Goal: Task Accomplishment & Management: Manage account settings

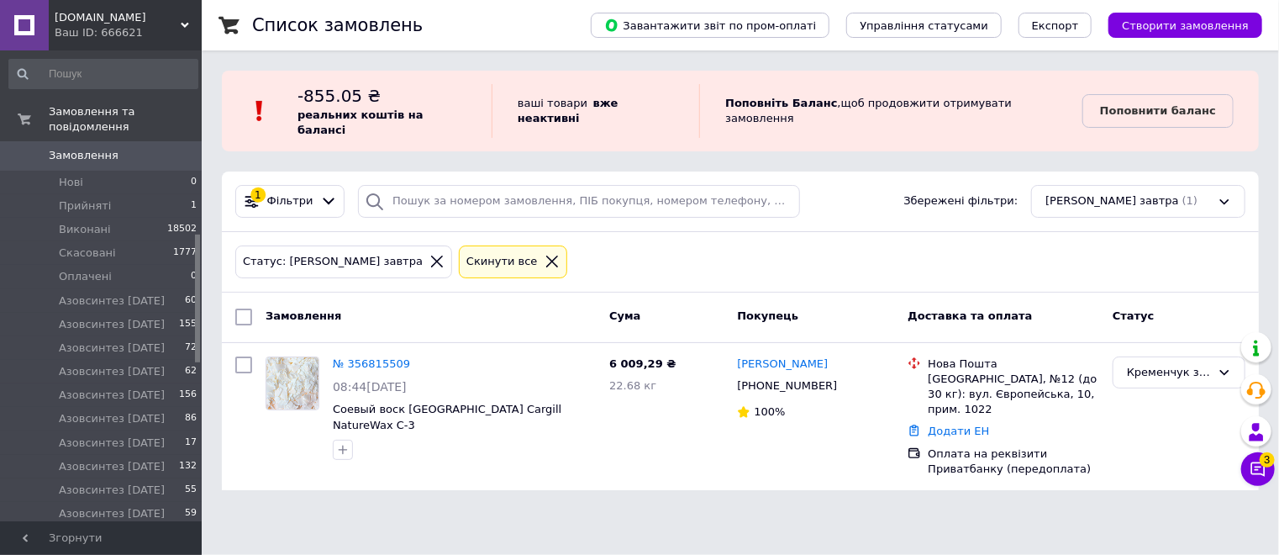
scroll to position [672, 0]
click at [372, 357] on link "№ 356815509" at bounding box center [371, 363] width 77 height 13
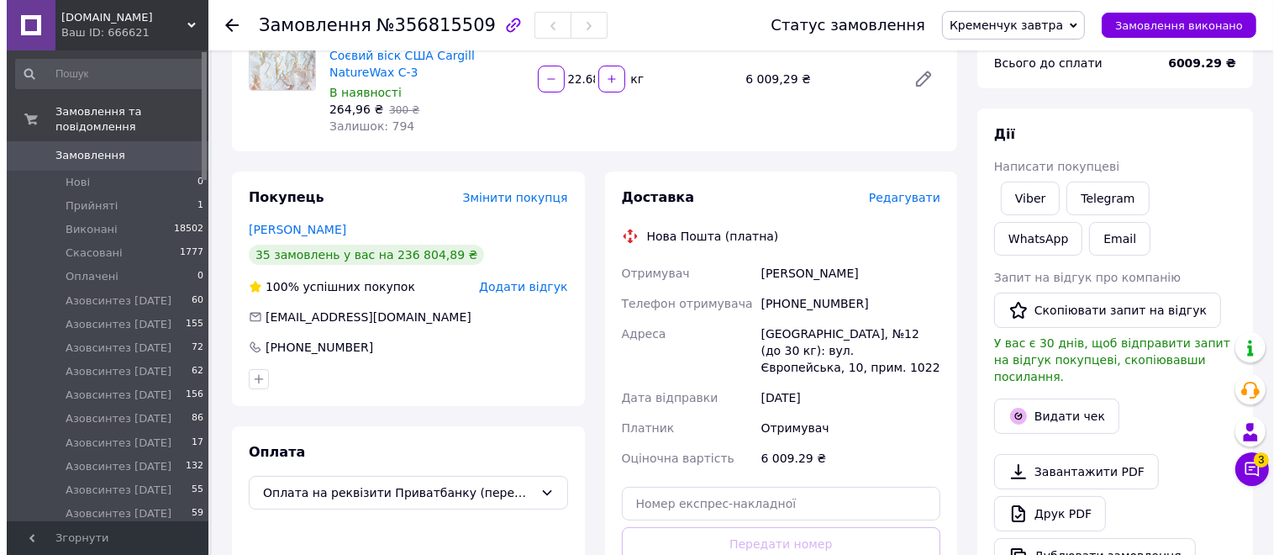
scroll to position [252, 0]
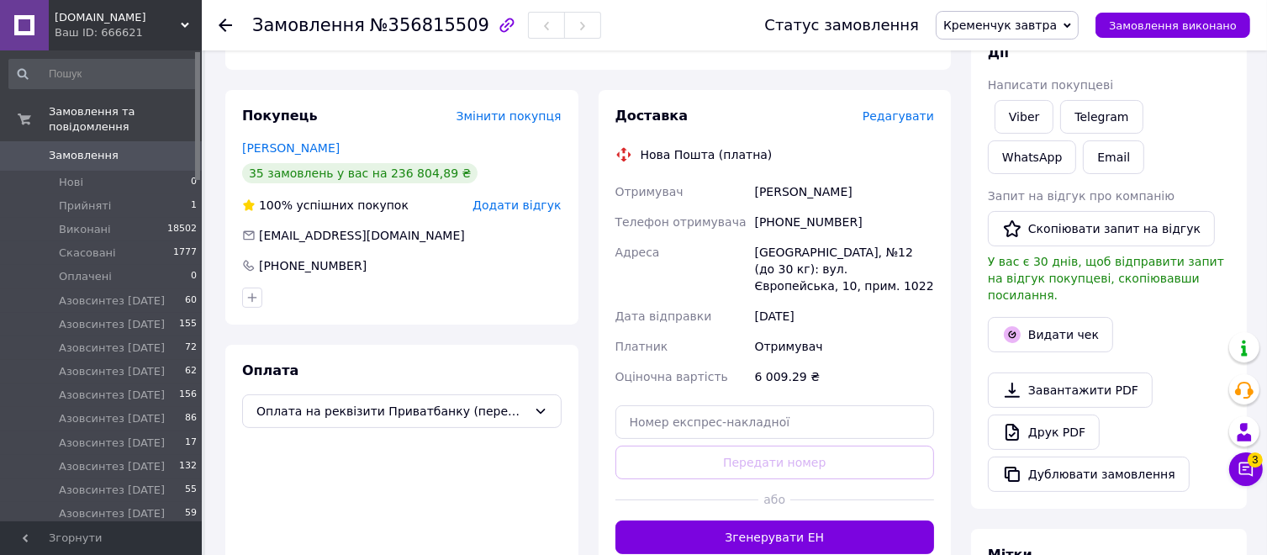
click at [915, 119] on span "Редагувати" at bounding box center [897, 115] width 71 height 13
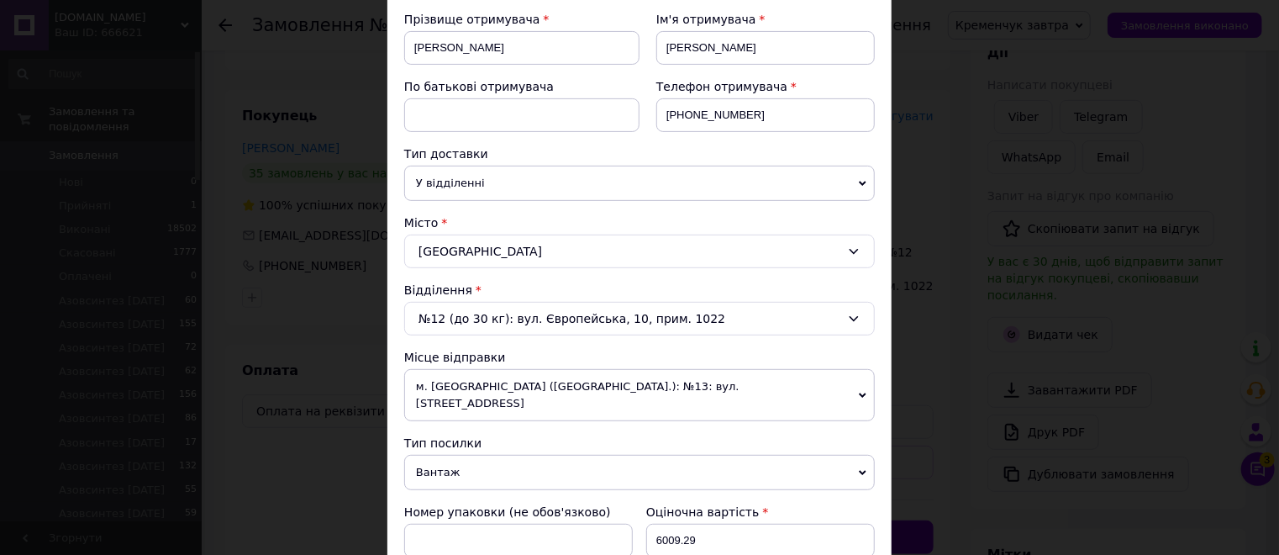
click at [862, 392] on icon at bounding box center [863, 396] width 8 height 8
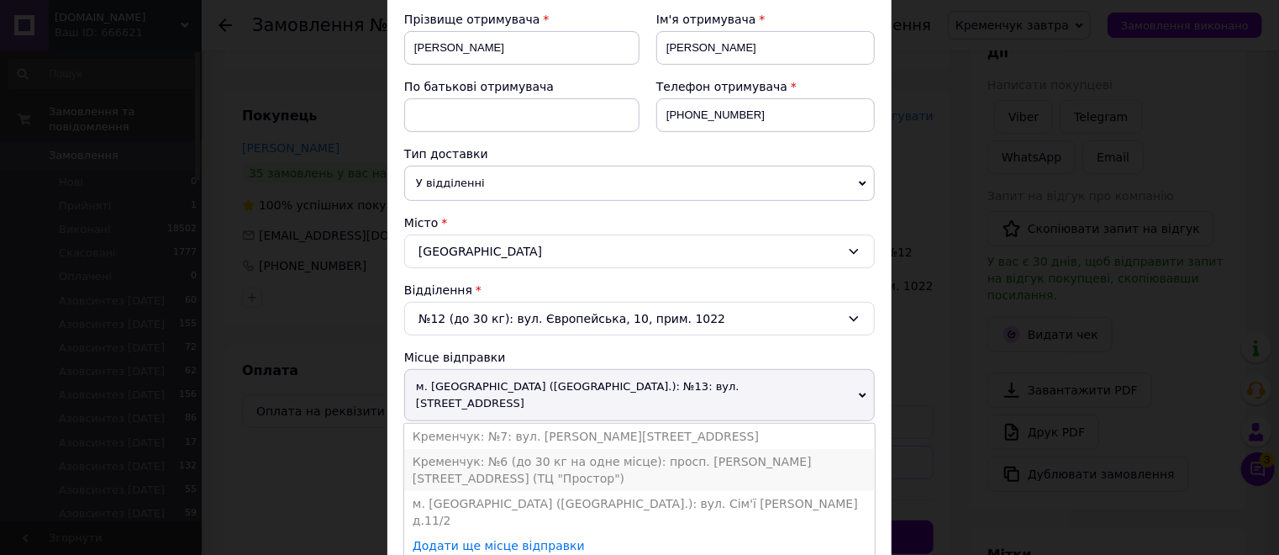
click at [565, 449] on li "Кременчук: №6 (до 30 кг на одне місце): просп. [PERSON_NAME][STREET_ADDRESS] (Т…" at bounding box center [639, 470] width 471 height 42
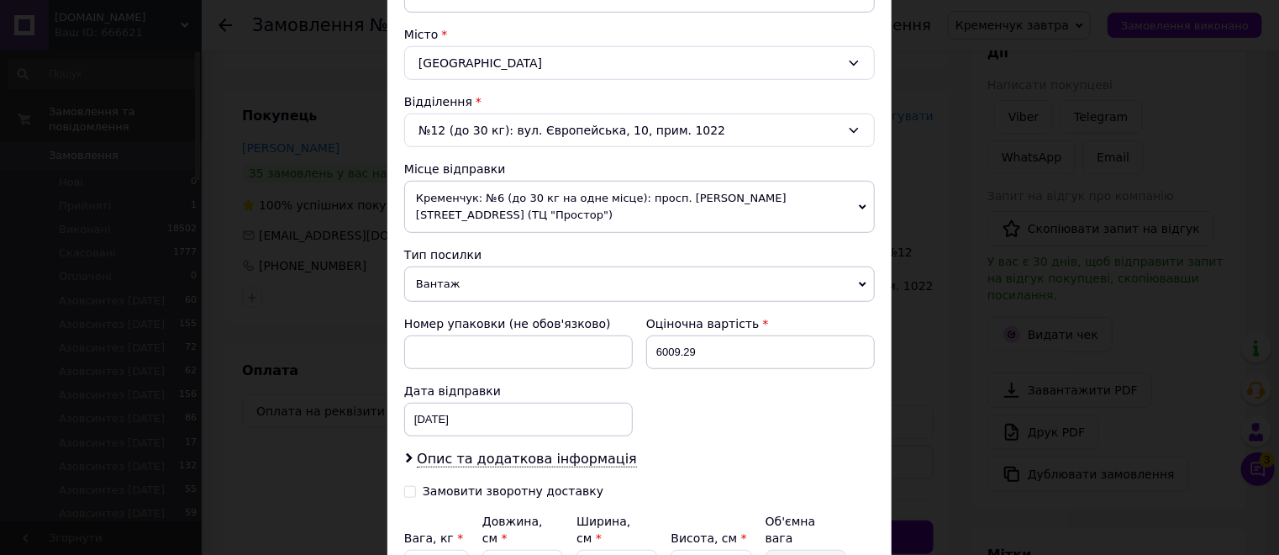
scroll to position [504, 0]
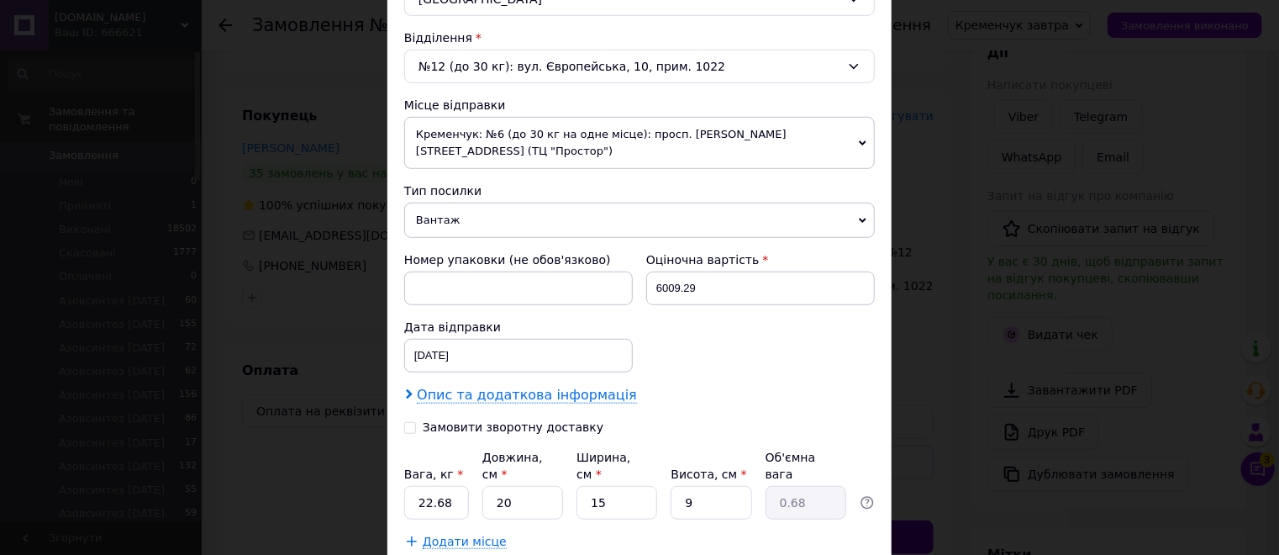
click at [427, 387] on span "Опис та додаткова інформація" at bounding box center [527, 395] width 220 height 17
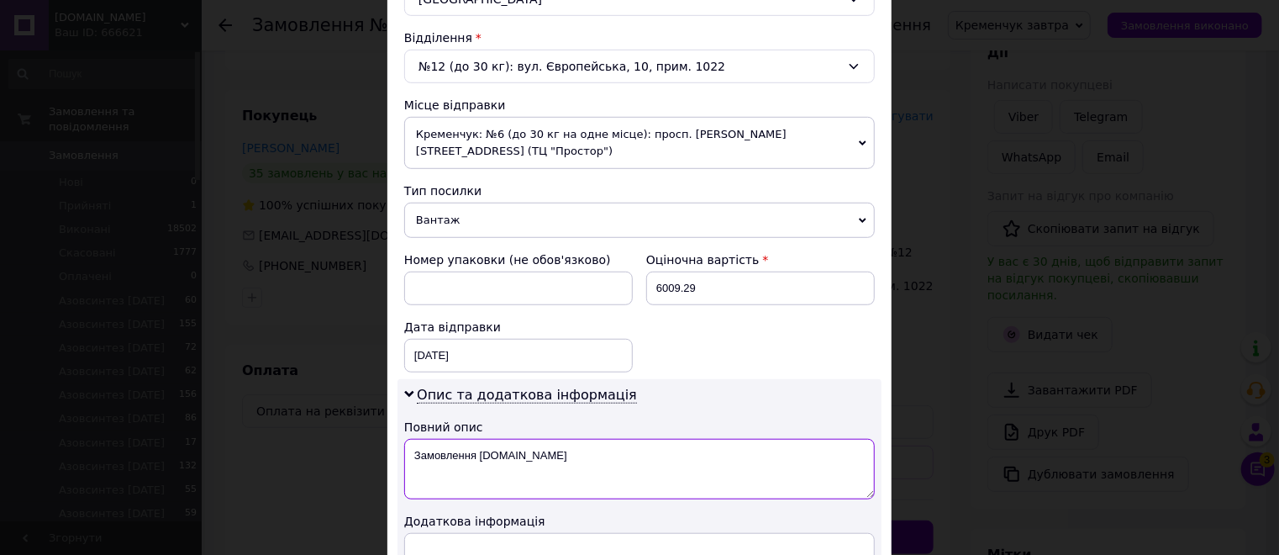
drag, startPoint x: 528, startPoint y: 437, endPoint x: 617, endPoint y: 430, distance: 89.3
click at [528, 439] on textarea "Замовлення [DOMAIN_NAME]" at bounding box center [639, 469] width 471 height 61
type textarea "З"
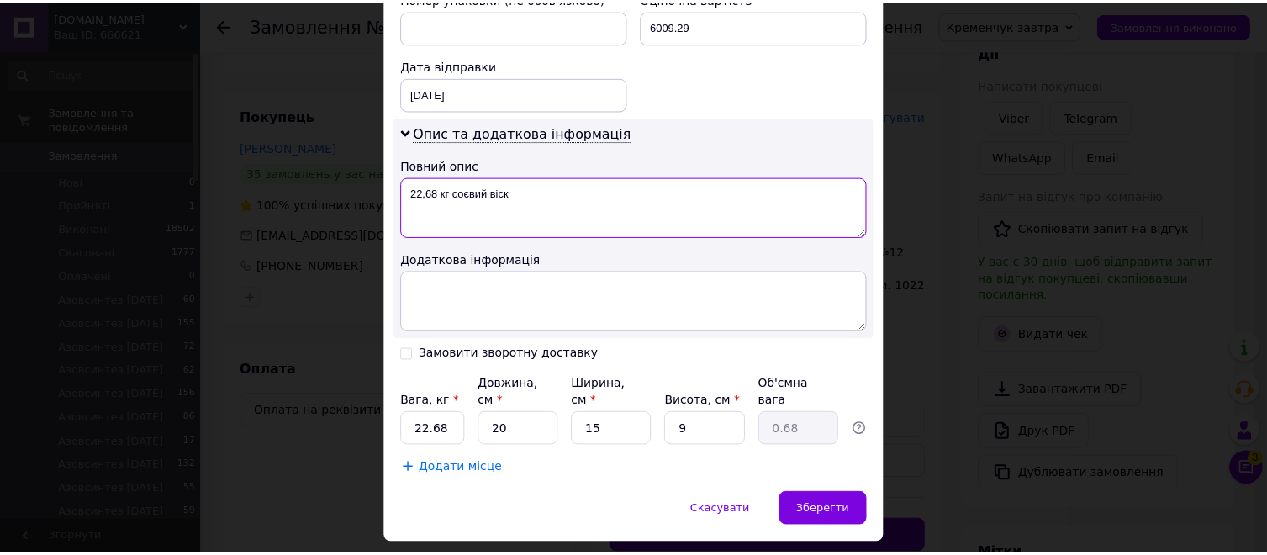
scroll to position [774, 0]
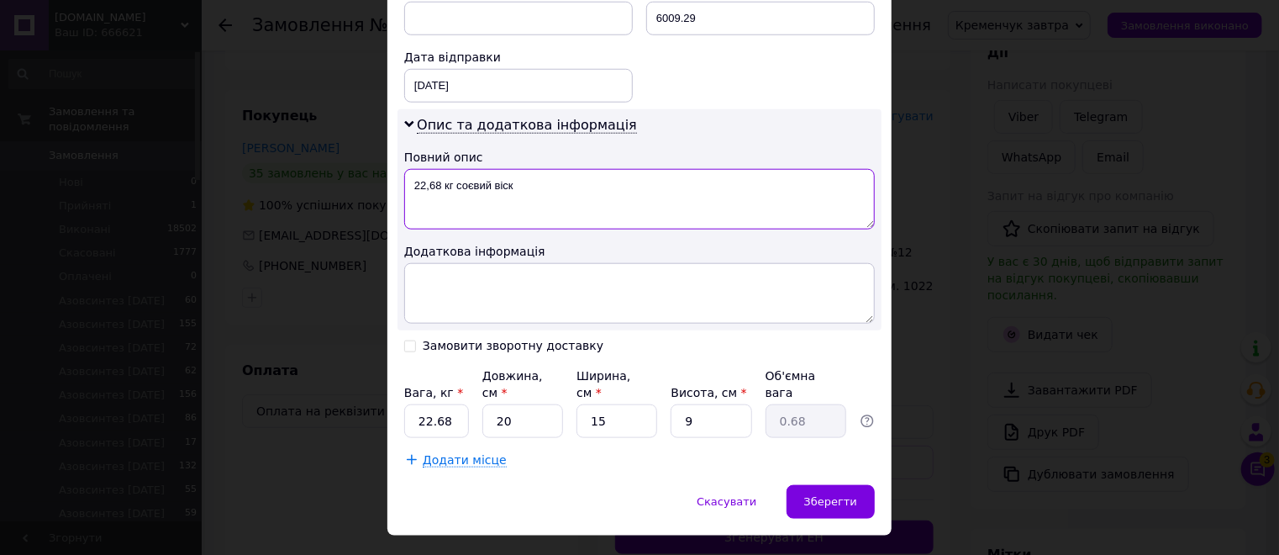
type textarea "22,68 кг соєвий віск"
click at [524, 404] on input "20" at bounding box center [522, 421] width 81 height 34
type input "2"
type input "0.1"
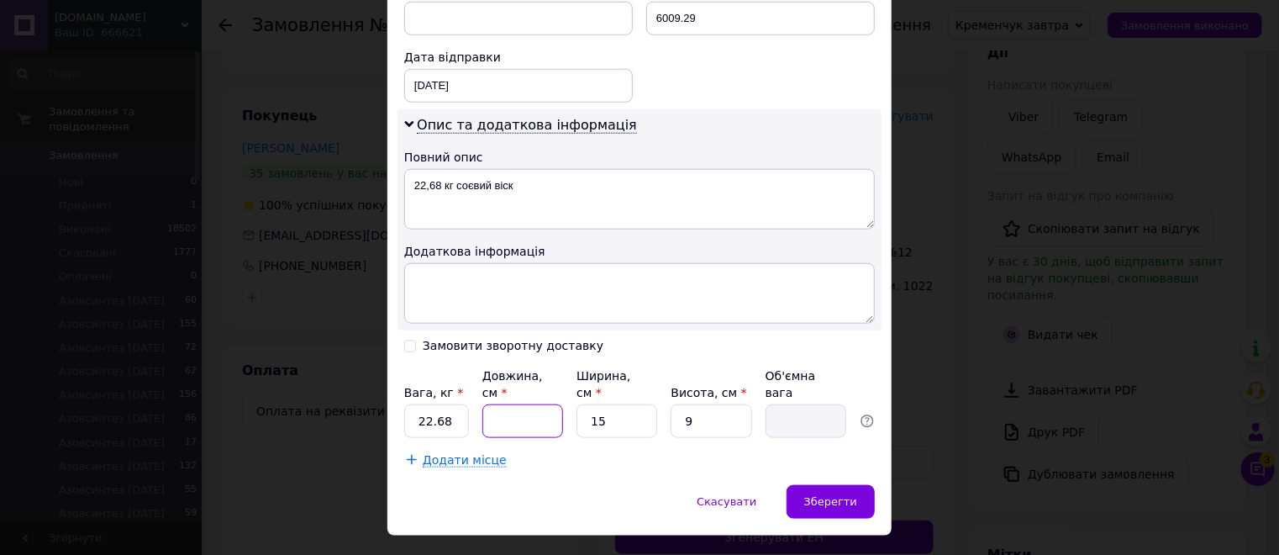
type input "4"
type input "0.14"
type input "40"
type input "1.35"
type input "40"
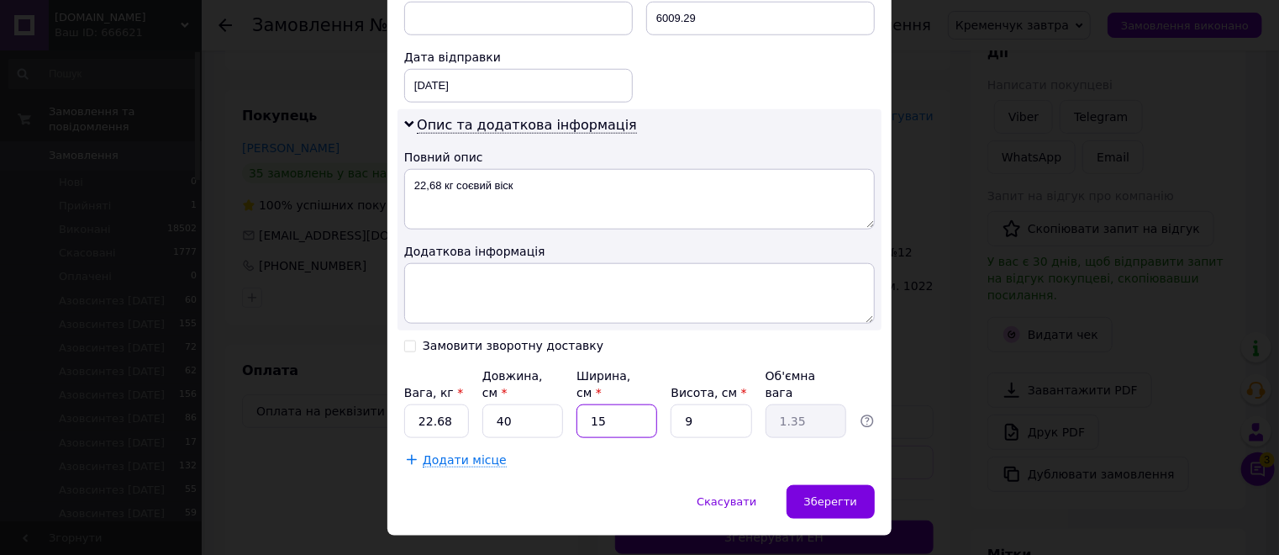
click at [615, 404] on input "15" at bounding box center [617, 421] width 81 height 34
type input "1"
type input "0.1"
type input "3"
type input "0.27"
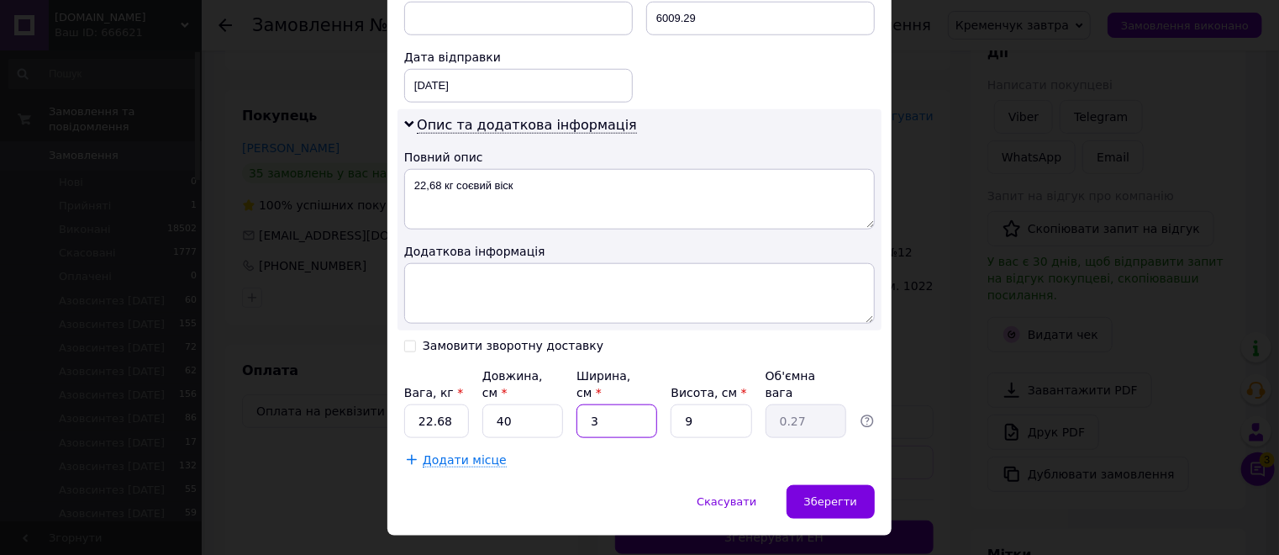
type input "30"
type input "2.7"
type input "30"
click at [733, 404] on input "9" at bounding box center [711, 421] width 81 height 34
type input "4"
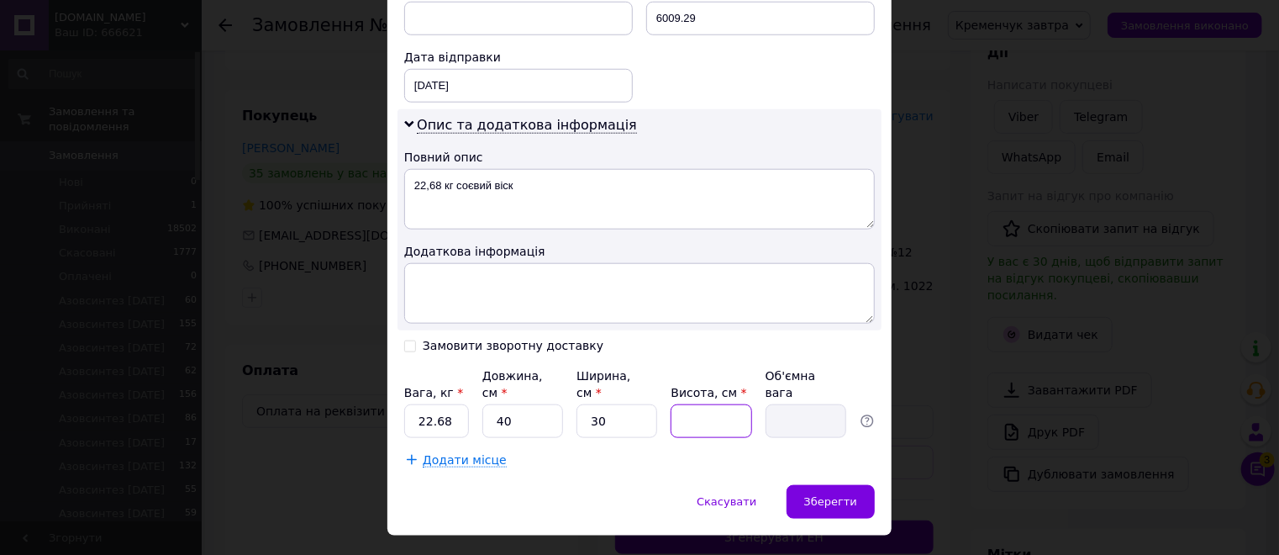
type input "1.2"
type input "45"
type input "13.5"
type input "45"
click at [840, 495] on span "Зберегти" at bounding box center [830, 501] width 53 height 13
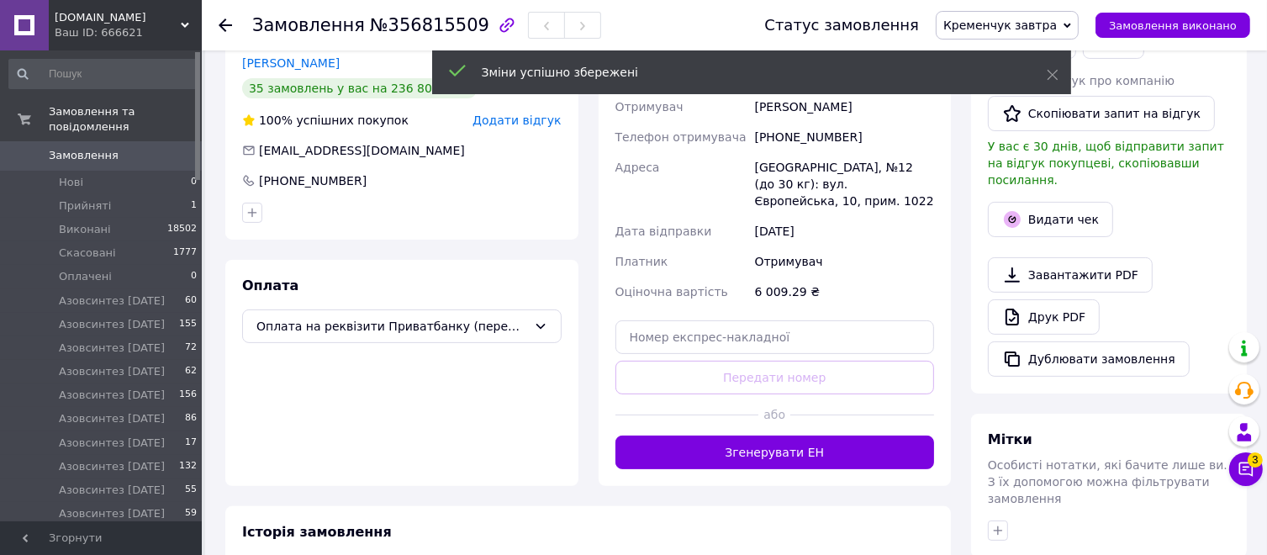
scroll to position [420, 0]
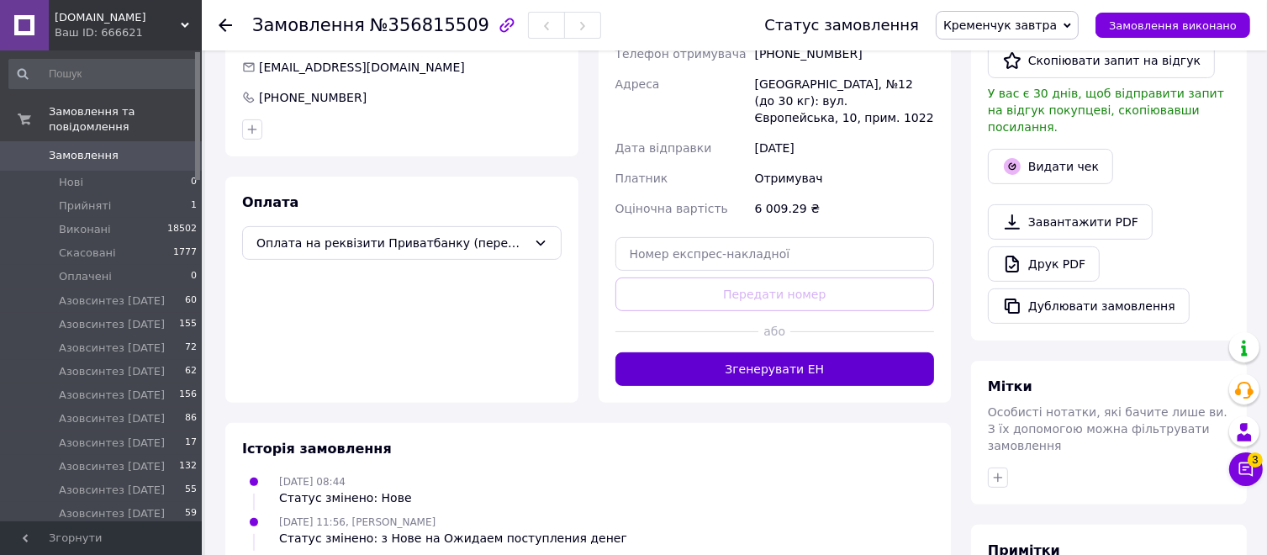
click at [768, 352] on button "Згенерувати ЕН" at bounding box center [774, 369] width 319 height 34
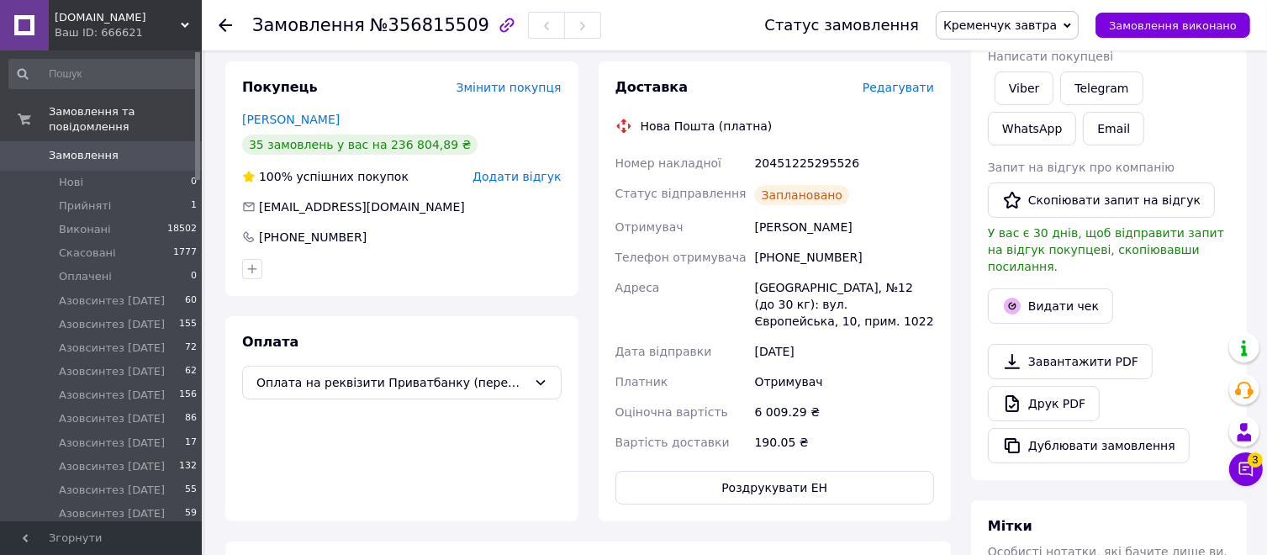
scroll to position [84, 0]
